Goal: Check status: Check status

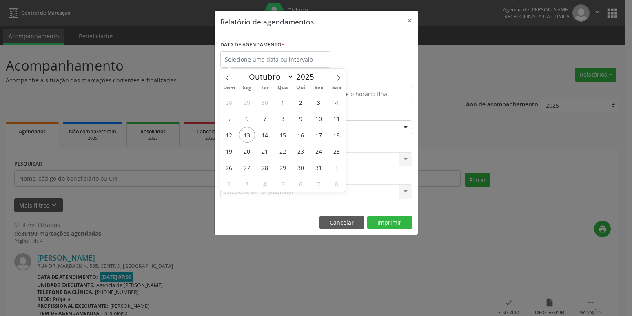
select select "9"
click at [317, 152] on span "24" at bounding box center [319, 151] width 16 height 16
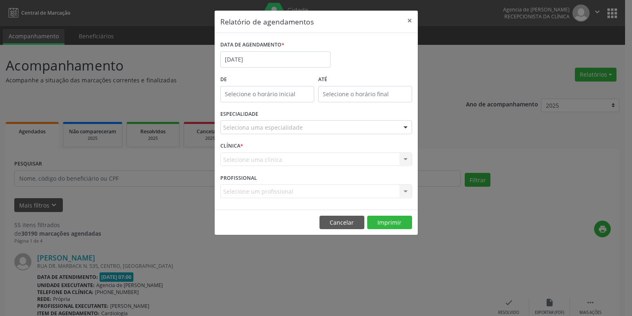
click at [311, 130] on div "Seleciona uma especialidade" at bounding box center [316, 127] width 192 height 14
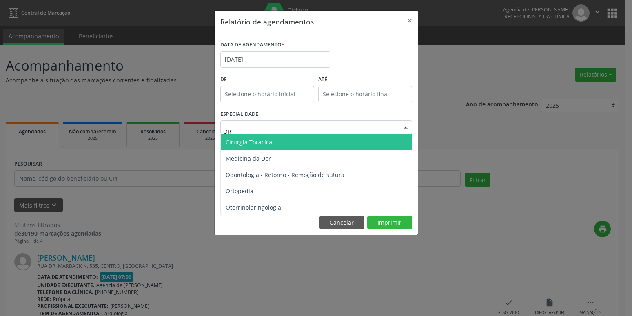
type input "ORT"
click at [240, 142] on span "Ortopedia" at bounding box center [240, 142] width 28 height 8
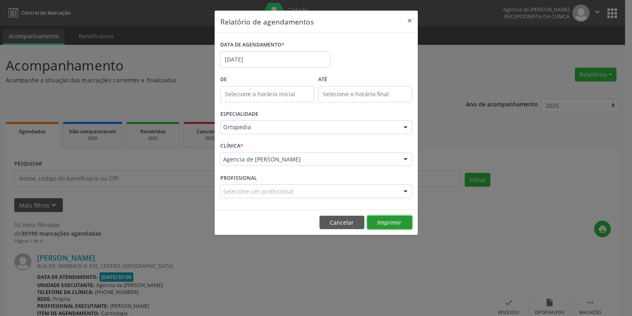
click at [398, 223] on button "Imprimir" at bounding box center [389, 223] width 45 height 14
click at [249, 63] on input "[DATE]" at bounding box center [275, 59] width 110 height 16
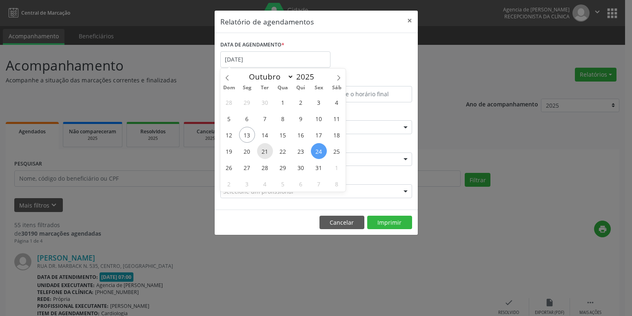
click at [264, 149] on span "21" at bounding box center [265, 151] width 16 height 16
type input "[DATE]"
click at [264, 149] on span "21" at bounding box center [265, 151] width 16 height 16
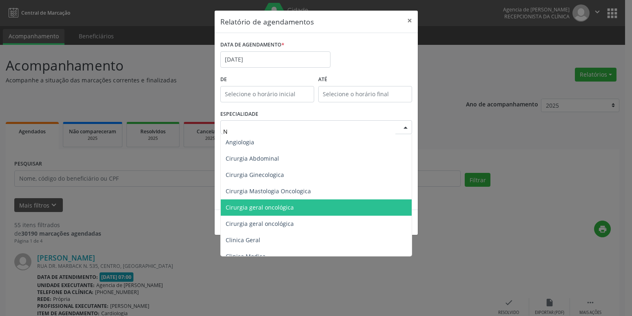
type input "NU"
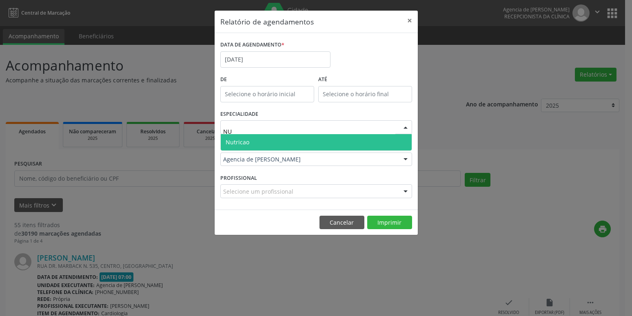
click at [276, 142] on span "Nutricao" at bounding box center [316, 142] width 191 height 16
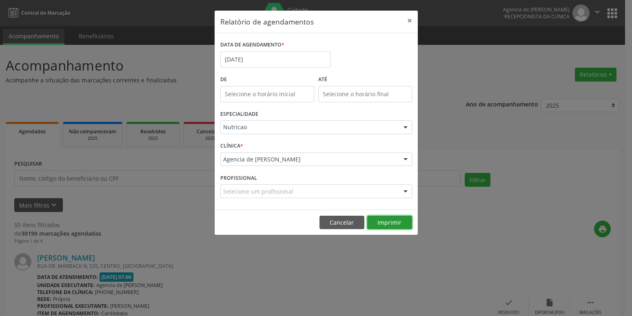
click at [380, 223] on button "Imprimir" at bounding box center [389, 223] width 45 height 14
click at [245, 54] on input "[DATE]" at bounding box center [275, 59] width 110 height 16
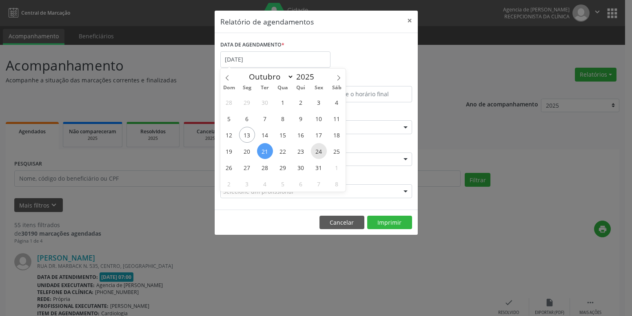
click at [319, 153] on span "24" at bounding box center [319, 151] width 16 height 16
type input "[DATE]"
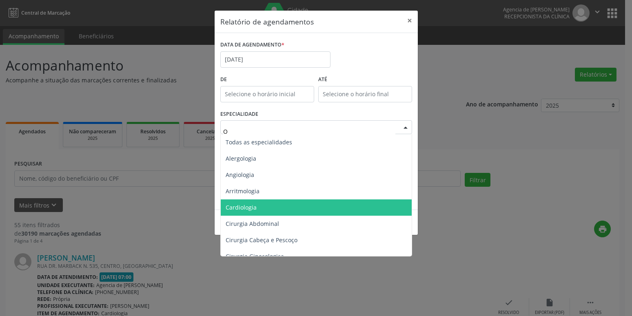
type input "OR"
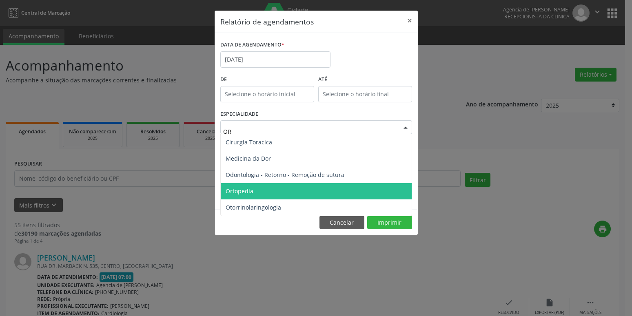
click at [250, 188] on span "Ortopedia" at bounding box center [240, 191] width 28 height 8
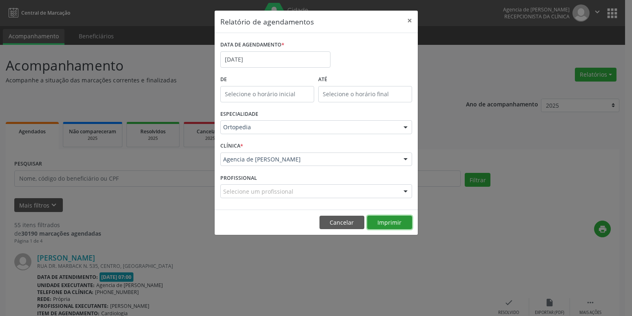
click at [396, 225] on button "Imprimir" at bounding box center [389, 223] width 45 height 14
click at [267, 60] on input "[DATE]" at bounding box center [275, 59] width 110 height 16
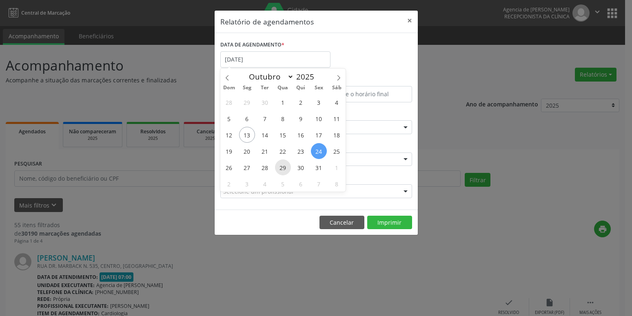
click at [280, 168] on span "29" at bounding box center [283, 168] width 16 height 16
type input "[DATE]"
click at [280, 168] on span "29" at bounding box center [283, 168] width 16 height 16
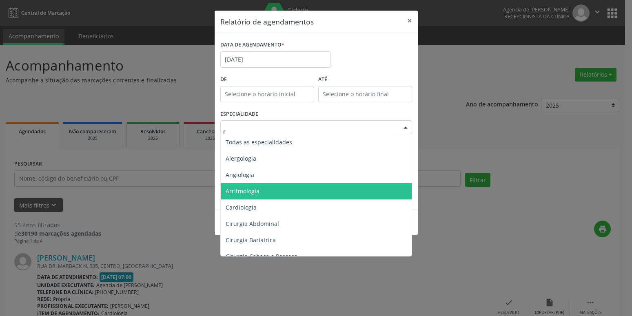
type input "re"
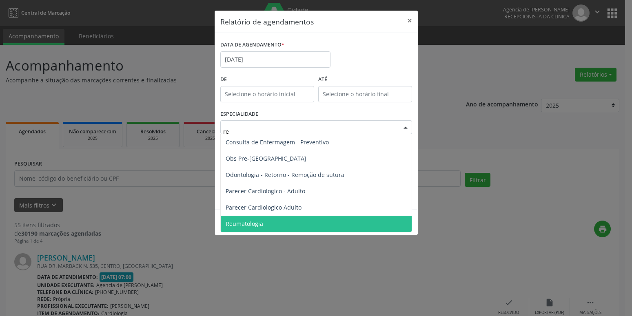
click at [286, 221] on span "Reumatologia" at bounding box center [316, 224] width 191 height 16
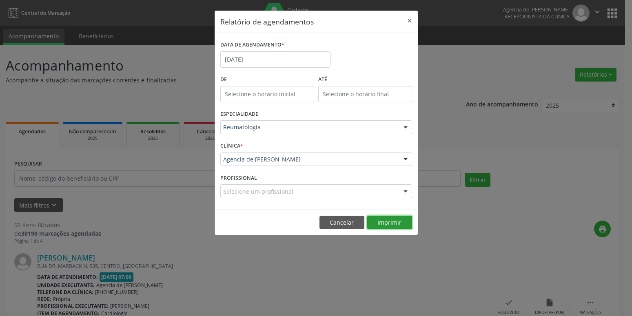
click at [383, 219] on button "Imprimir" at bounding box center [389, 223] width 45 height 14
click at [266, 64] on input "[DATE]" at bounding box center [275, 59] width 110 height 16
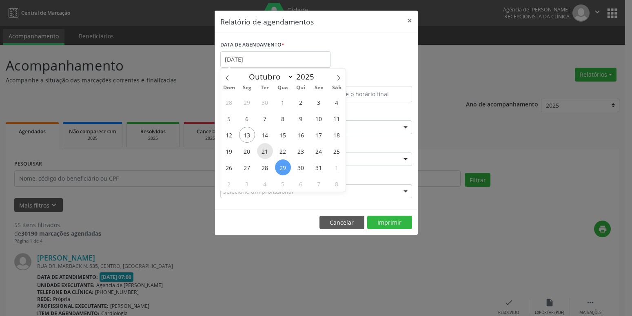
click at [266, 151] on span "21" at bounding box center [265, 151] width 16 height 16
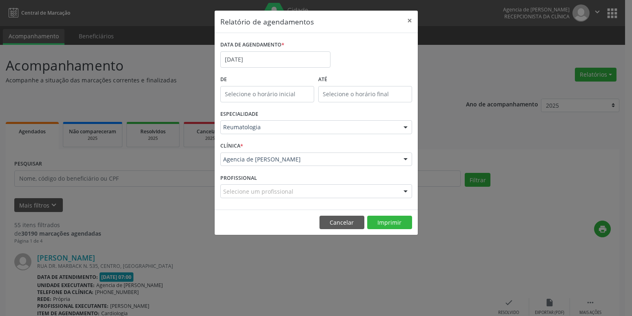
click at [266, 151] on div "CLÍNICA * Agencia de Petrolina Agencia de [PERSON_NAME] resultado encontrado pa…" at bounding box center [316, 156] width 196 height 32
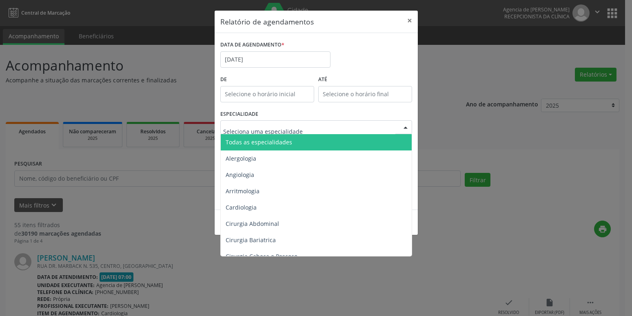
click at [285, 110] on div "ESPECIALIDADE Todas as especialidades Alergologia Angiologia Arritmologia Cardi…" at bounding box center [316, 124] width 196 height 32
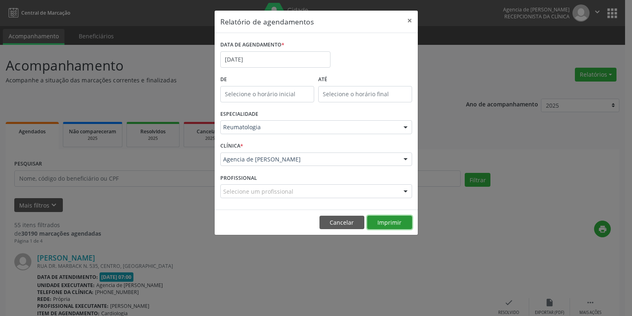
click at [403, 224] on button "Imprimir" at bounding box center [389, 223] width 45 height 14
click at [238, 56] on input "[DATE]" at bounding box center [275, 59] width 110 height 16
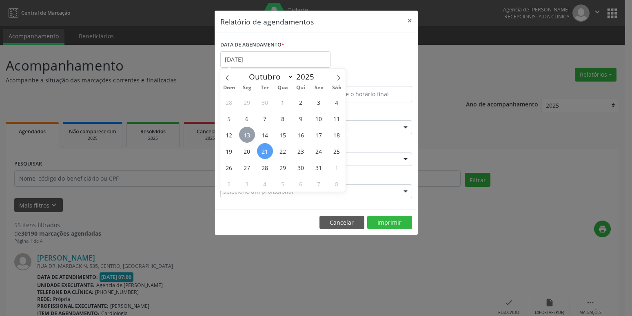
click at [250, 134] on span "13" at bounding box center [247, 135] width 16 height 16
type input "[DATE]"
click at [250, 134] on span "13" at bounding box center [247, 135] width 16 height 16
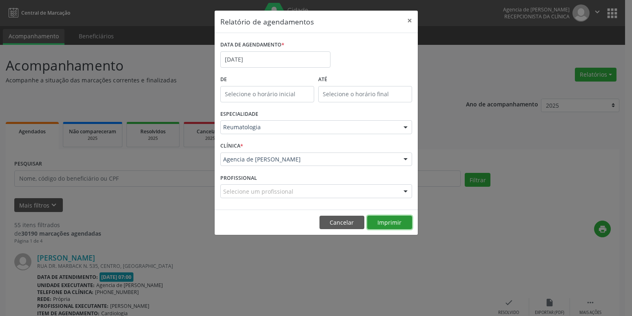
click at [397, 220] on button "Imprimir" at bounding box center [389, 223] width 45 height 14
click at [314, 60] on input "[DATE]" at bounding box center [275, 59] width 110 height 16
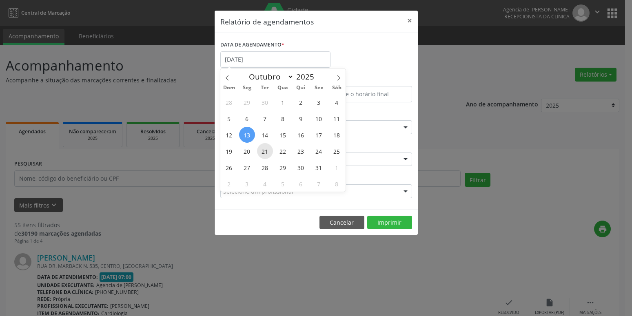
click at [265, 151] on span "21" at bounding box center [265, 151] width 16 height 16
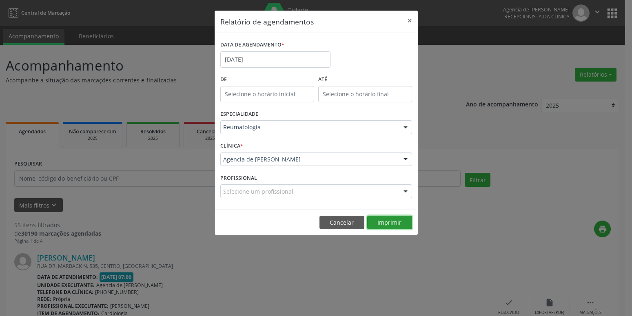
click at [407, 226] on button "Imprimir" at bounding box center [389, 223] width 45 height 14
click at [407, 21] on button "×" at bounding box center [410, 21] width 16 height 20
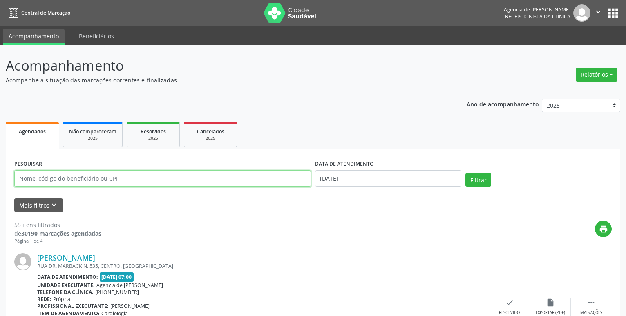
click at [156, 180] on input "text" at bounding box center [162, 179] width 296 height 16
type input "29569176415"
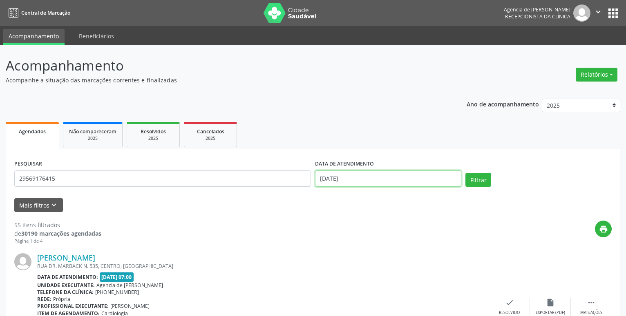
click at [377, 181] on input "[DATE]" at bounding box center [388, 179] width 146 height 16
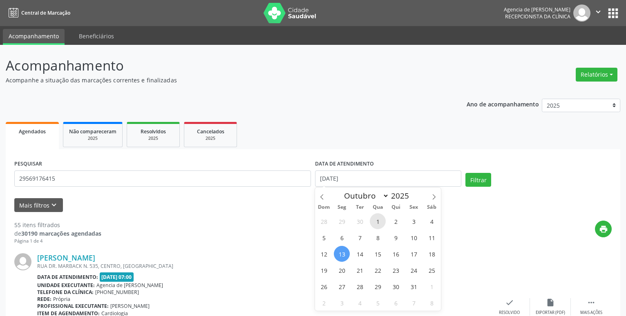
click at [379, 221] on span "1" at bounding box center [378, 222] width 16 height 16
type input "01/10/2025"
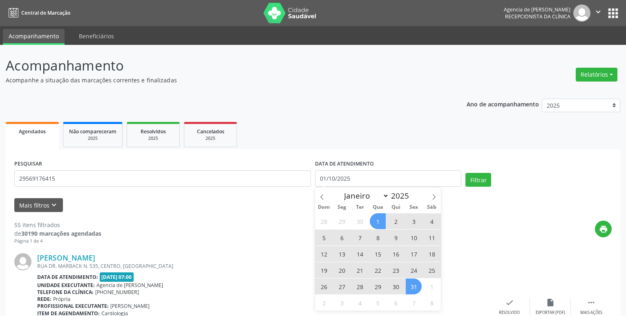
click at [414, 288] on span "31" at bounding box center [413, 287] width 16 height 16
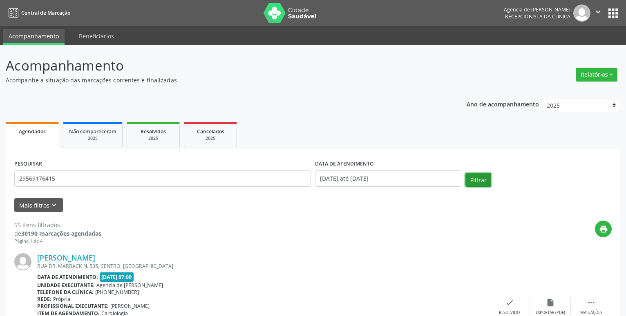
click at [482, 178] on button "Filtrar" at bounding box center [478, 180] width 26 height 14
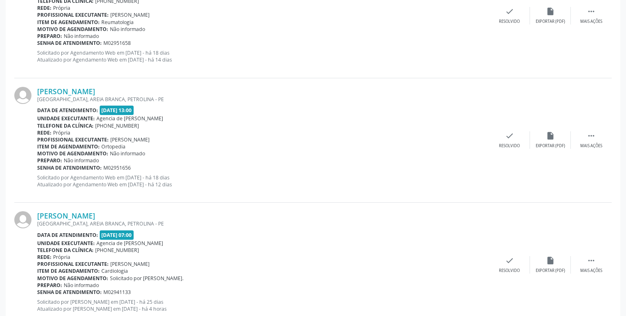
scroll to position [208, 0]
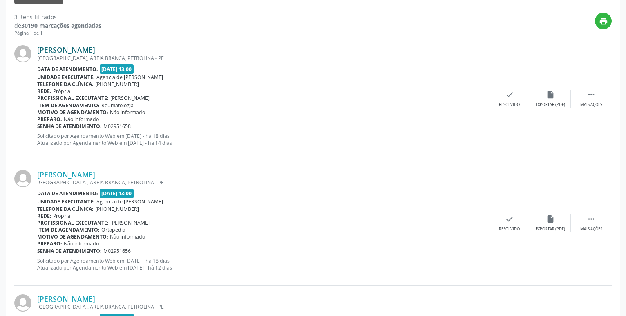
click at [95, 53] on link "[PERSON_NAME]" at bounding box center [66, 49] width 58 height 9
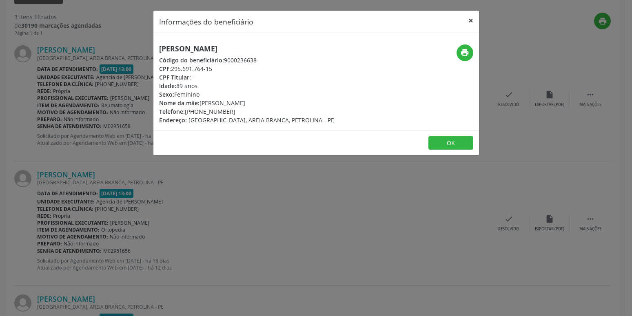
click at [471, 22] on button "×" at bounding box center [471, 21] width 16 height 20
